Goal: Information Seeking & Learning: Compare options

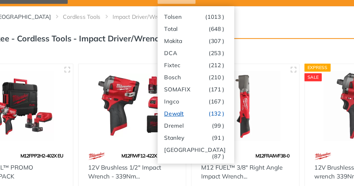
click at [170, 116] on link "Dewalt (132 )" at bounding box center [181, 115] width 51 height 8
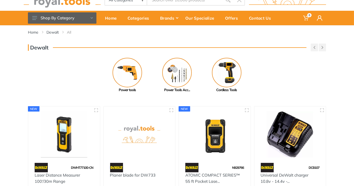
scroll to position [19, 0]
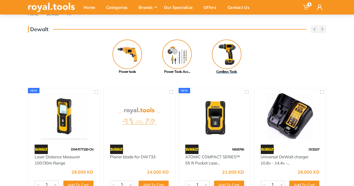
click at [227, 62] on img at bounding box center [227, 55] width 30 height 30
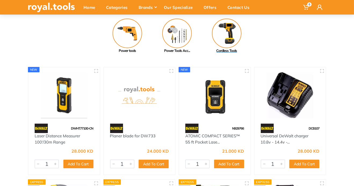
scroll to position [62, 0]
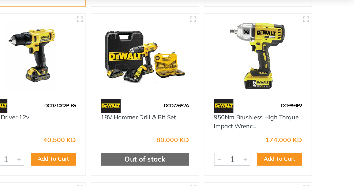
scroll to position [663, 0]
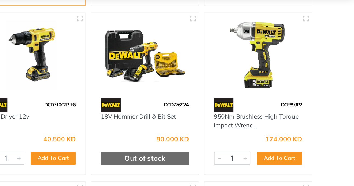
click at [284, 95] on link "950Nm Brushless High Torque Impact Wrenc..." at bounding box center [289, 96] width 56 height 11
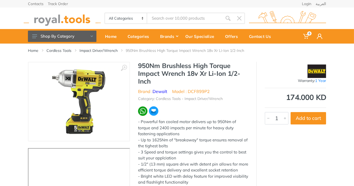
scroll to position [25, 0]
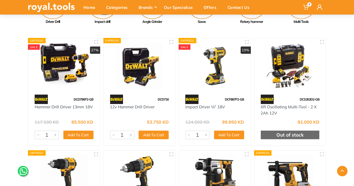
scroll to position [86, 0]
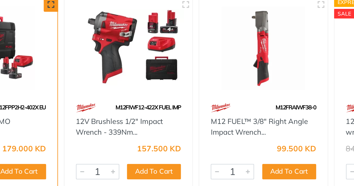
scroll to position [38, 0]
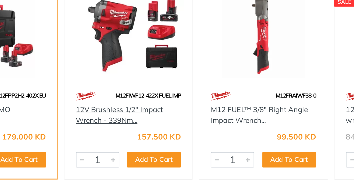
click at [148, 113] on link "12V Brushless 1/2" Impact Wrench - 339Nm..." at bounding box center [134, 115] width 49 height 11
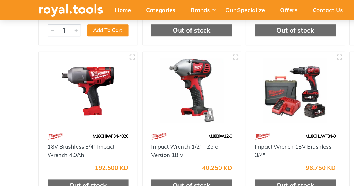
scroll to position [270, 0]
click at [91, 82] on img at bounding box center [64, 65] width 62 height 46
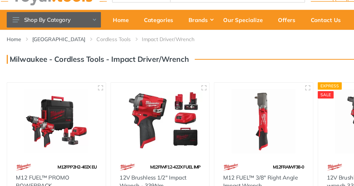
scroll to position [6, 0]
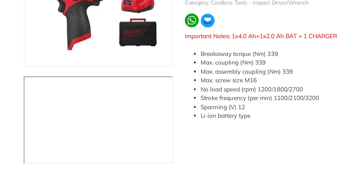
scroll to position [35, 0]
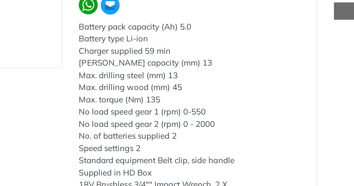
scroll to position [33, 0]
